Goal: Transaction & Acquisition: Purchase product/service

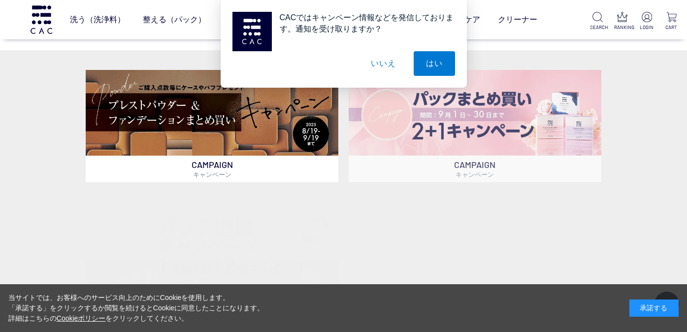
scroll to position [296, 0]
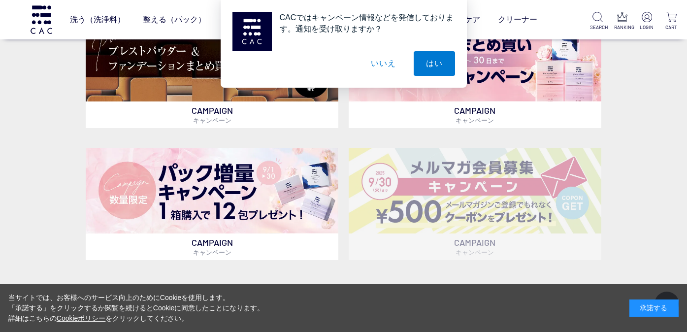
click at [391, 63] on button "いいえ" at bounding box center [383, 63] width 49 height 25
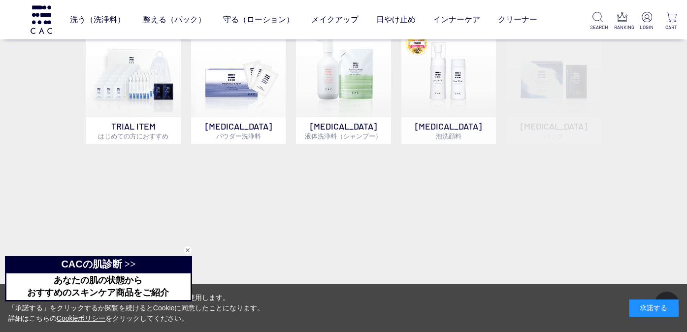
scroll to position [640, 0]
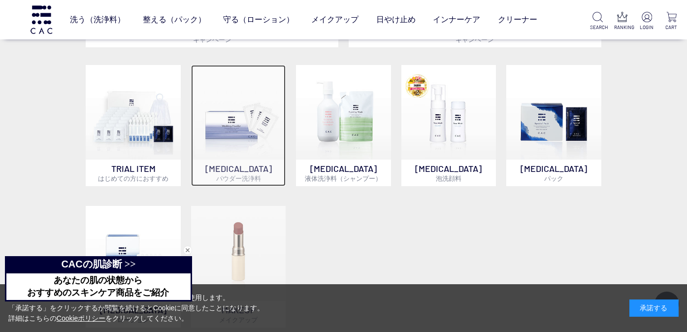
click at [256, 153] on img at bounding box center [238, 112] width 95 height 95
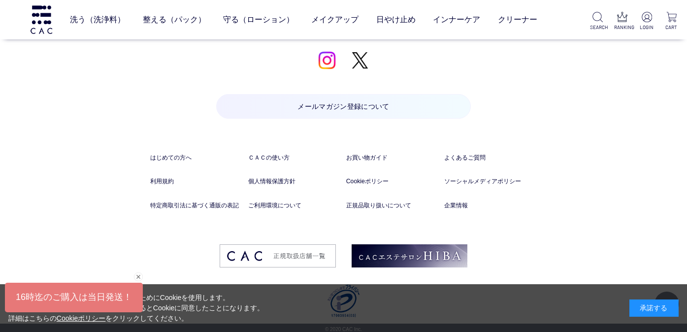
scroll to position [1144, 0]
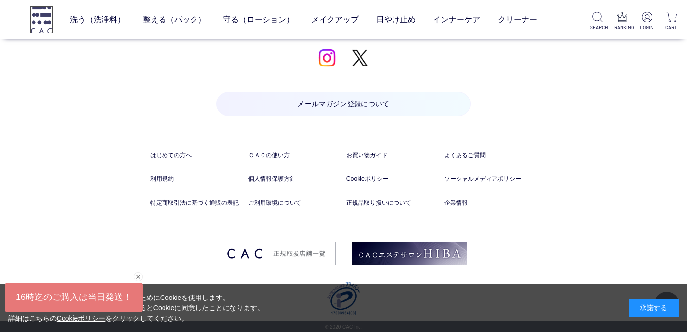
click at [49, 29] on img at bounding box center [41, 19] width 25 height 28
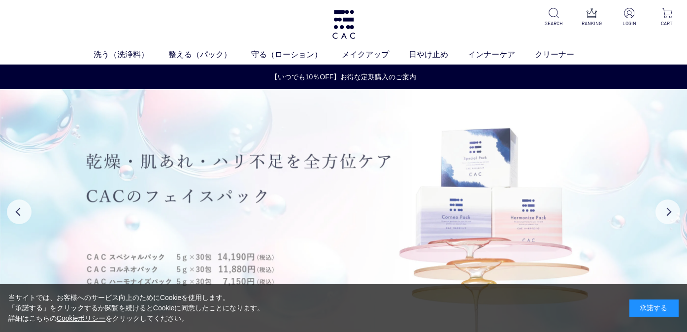
click at [332, 169] on img at bounding box center [343, 211] width 687 height 245
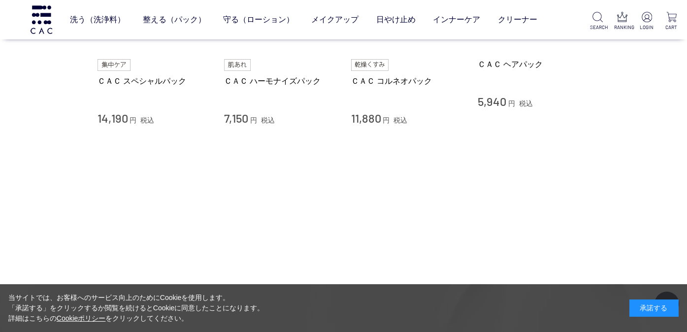
scroll to position [591, 0]
